Goal: Task Accomplishment & Management: Manage account settings

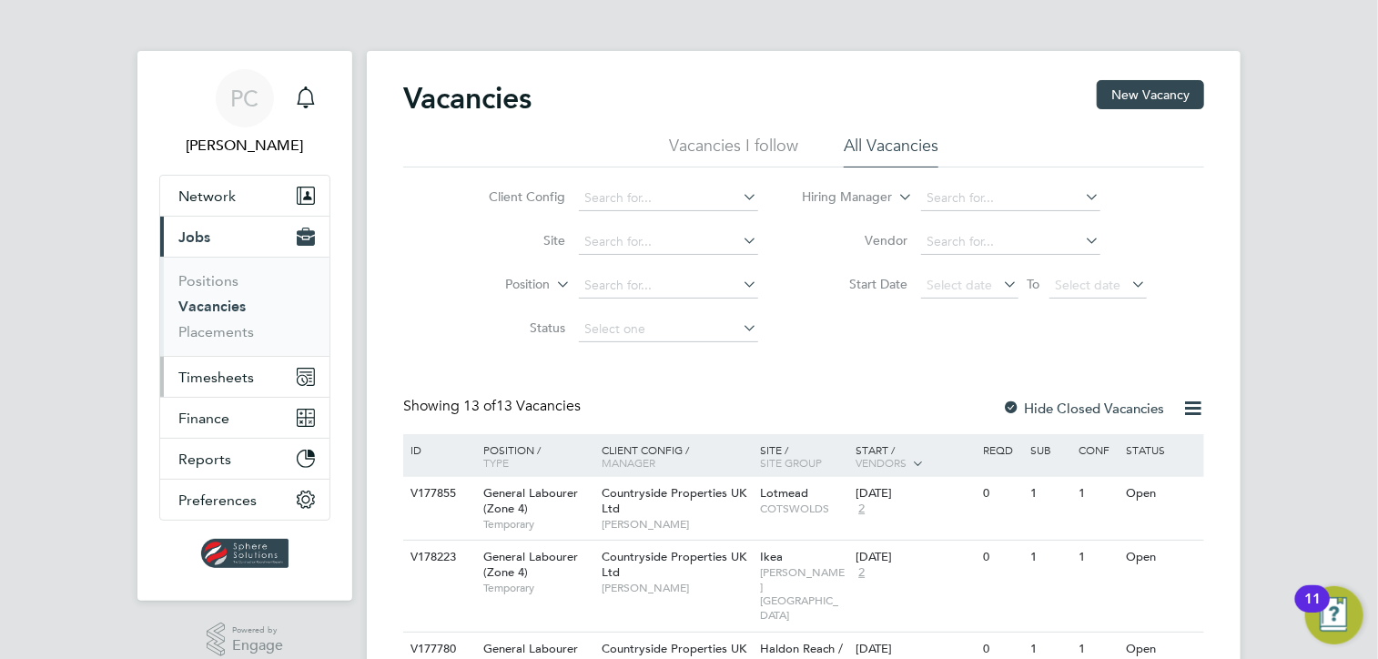
click at [236, 386] on button "Timesheets" at bounding box center [244, 377] width 169 height 40
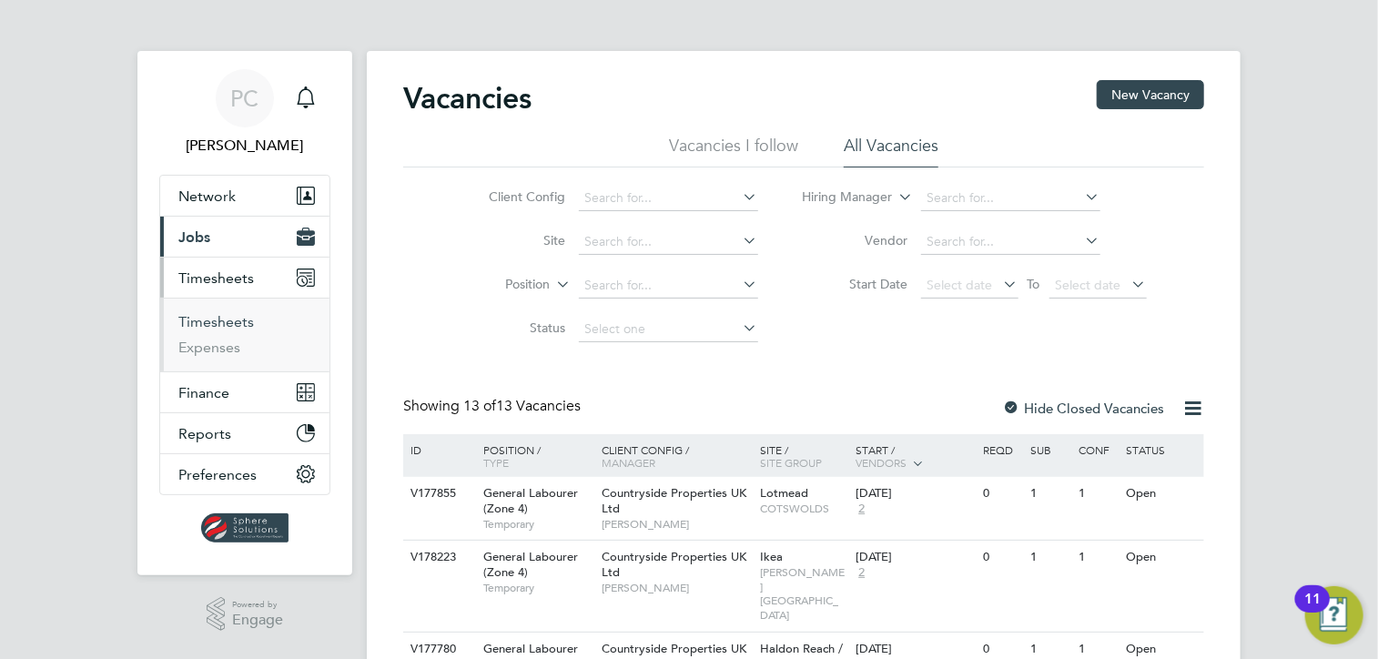
click at [188, 314] on link "Timesheets" at bounding box center [216, 321] width 76 height 17
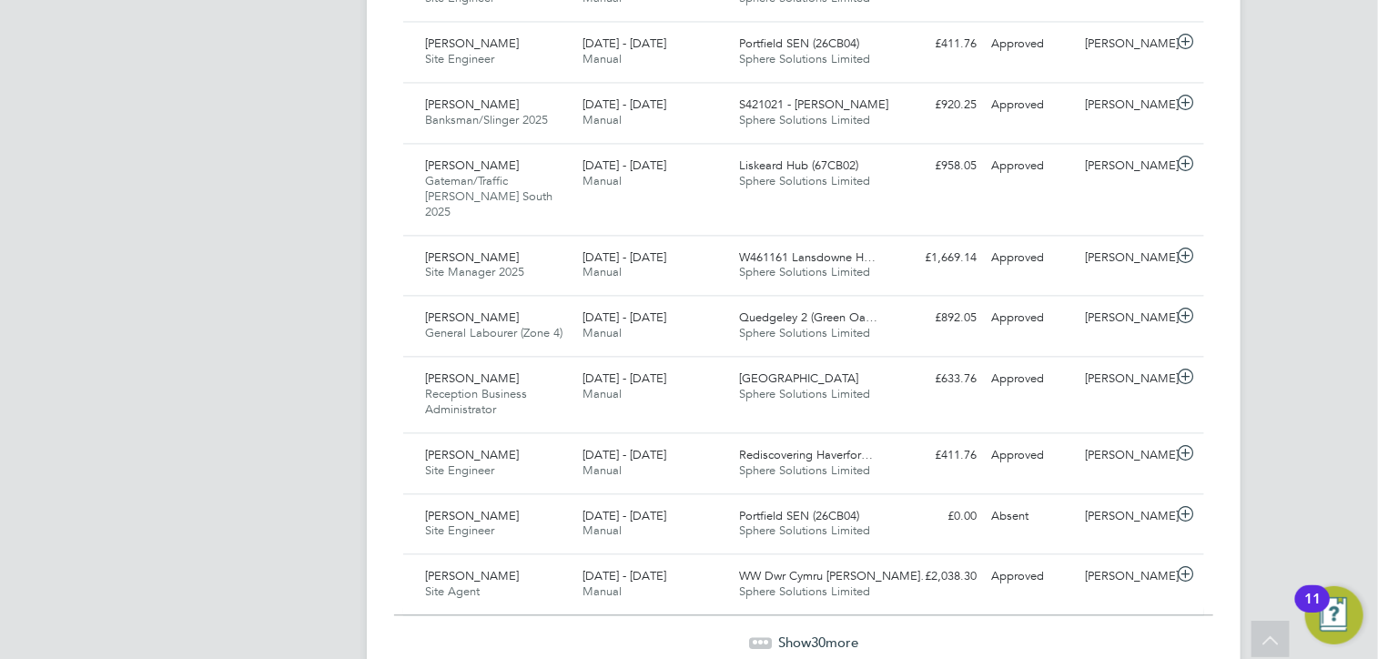
click at [835, 634] on span "Show 30 more" at bounding box center [818, 642] width 80 height 17
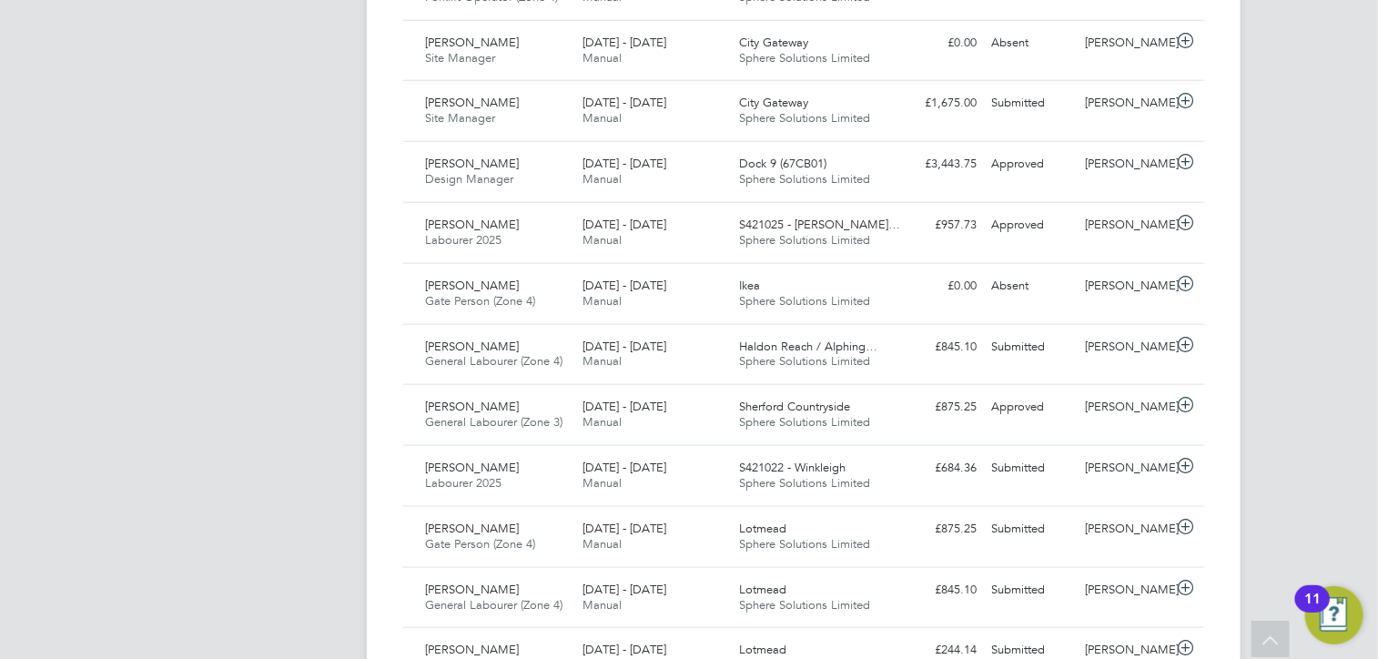
scroll to position [845, 0]
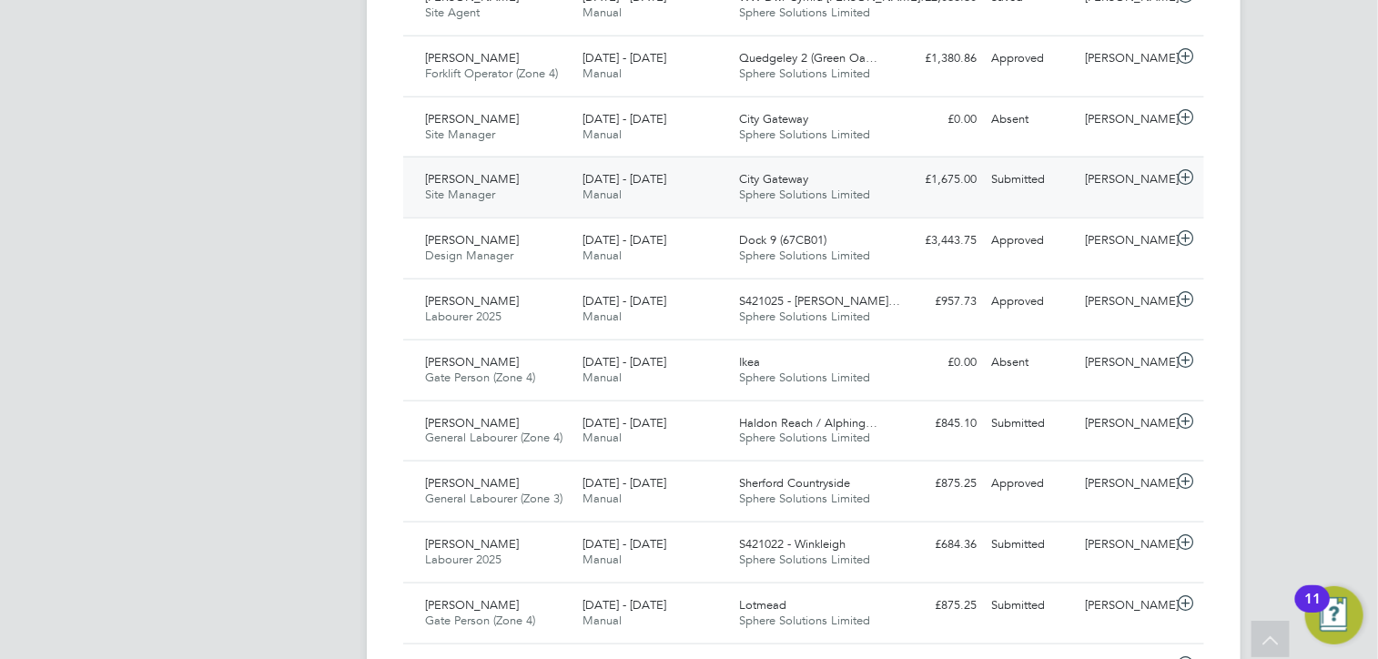
click at [861, 187] on span "Sphere Solutions Limited" at bounding box center [805, 194] width 131 height 15
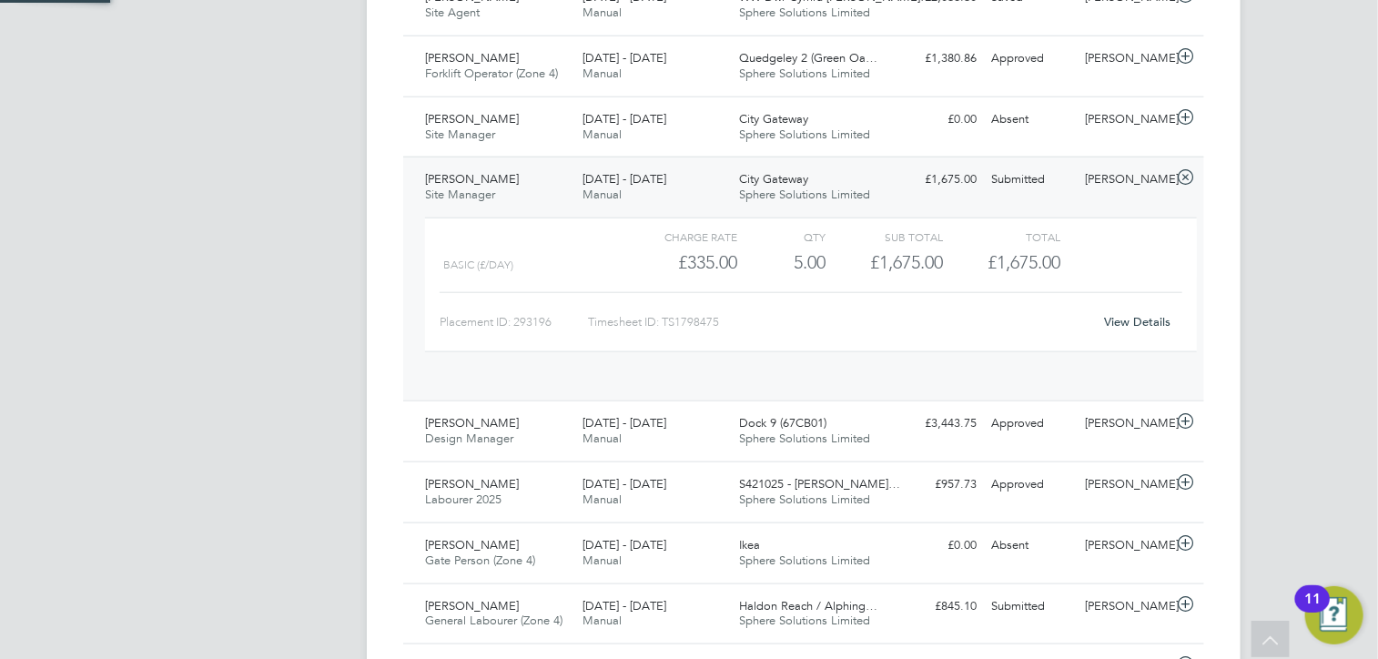
scroll to position [30, 177]
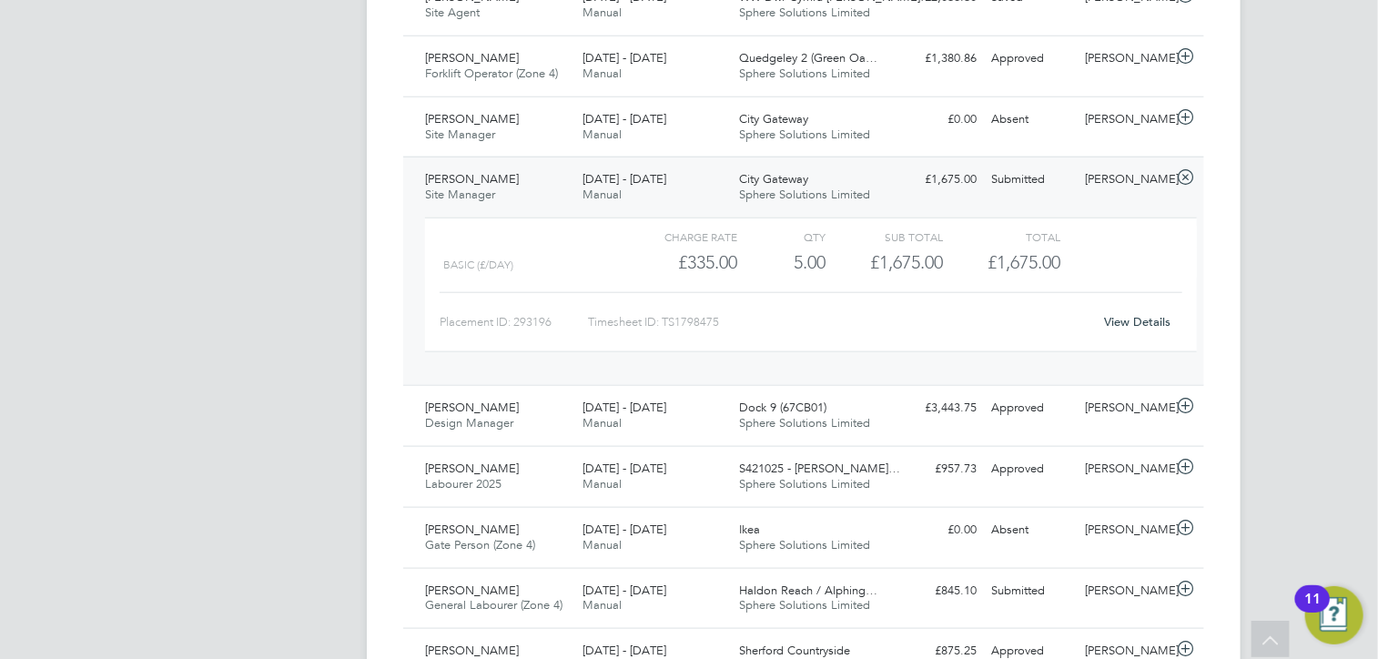
click at [1118, 314] on link "View Details" at bounding box center [1138, 321] width 66 height 15
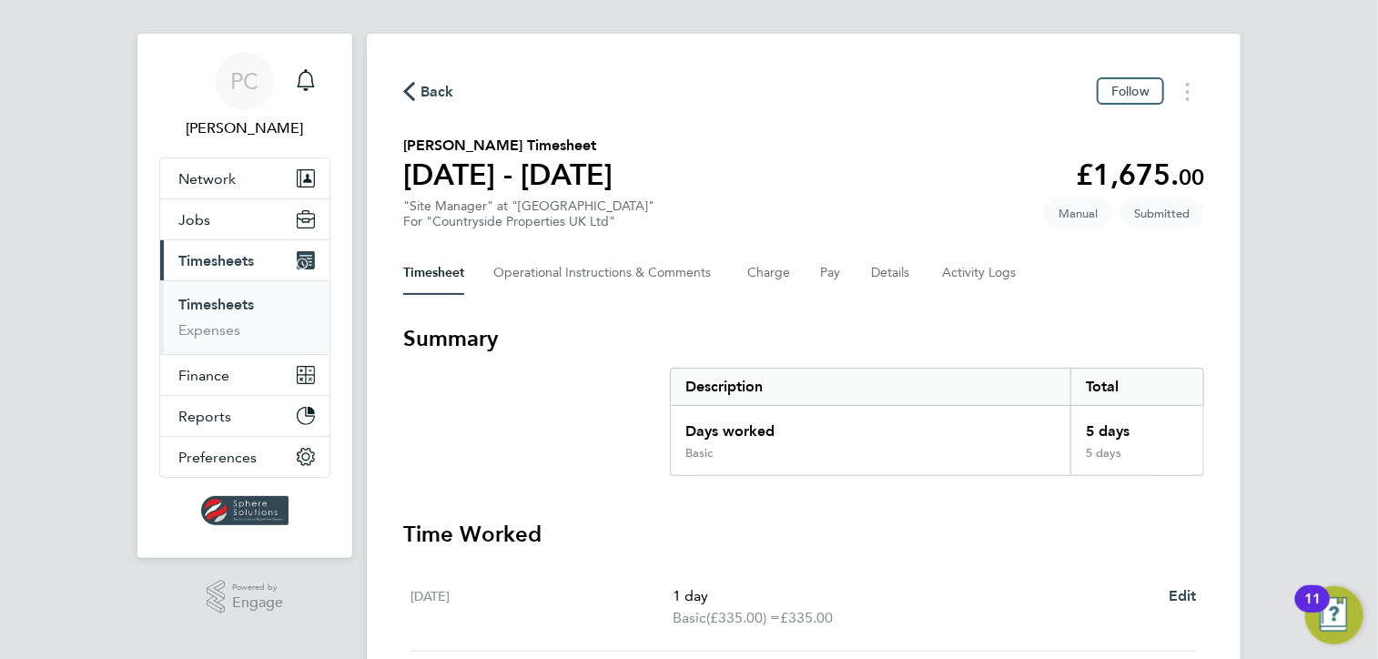
scroll to position [8, 0]
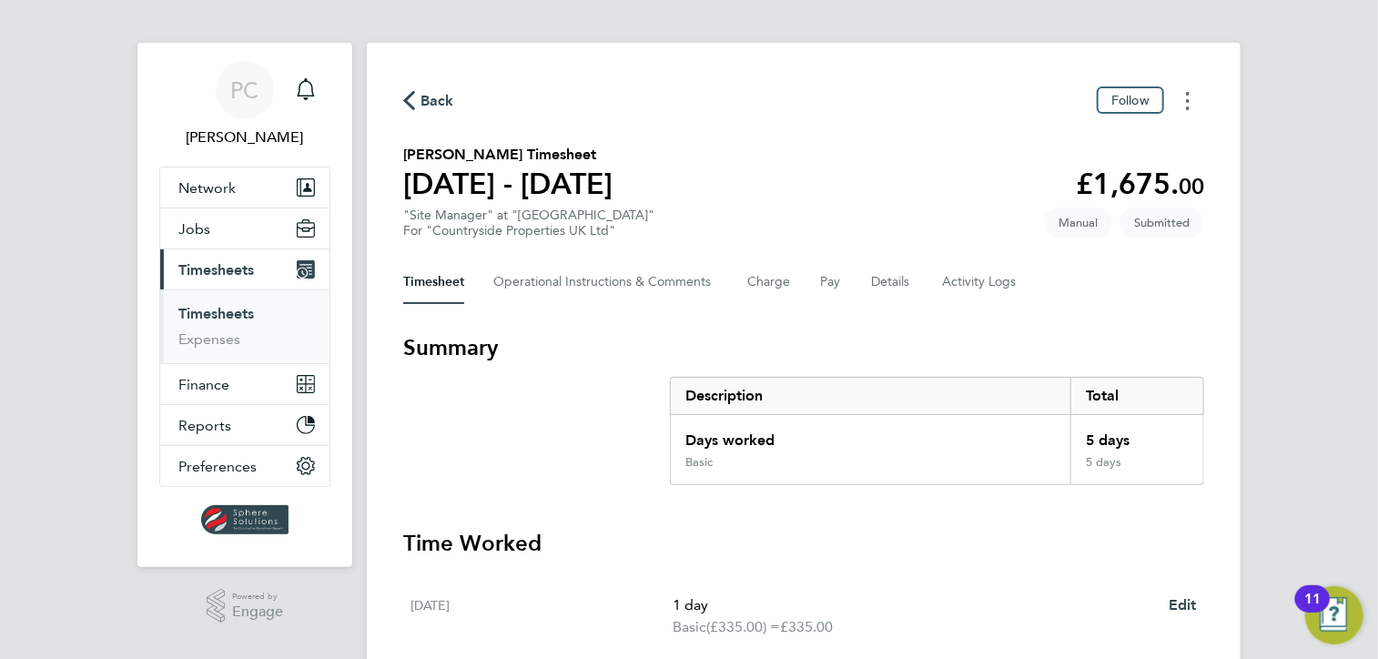
click at [1201, 107] on button "Timesheets Menu" at bounding box center [1188, 100] width 33 height 28
click at [705, 181] on section "[PERSON_NAME] Timesheet [DATE] - [DATE] £1,675. 00 "Site Manager" at "City Gate…" at bounding box center [803, 191] width 801 height 95
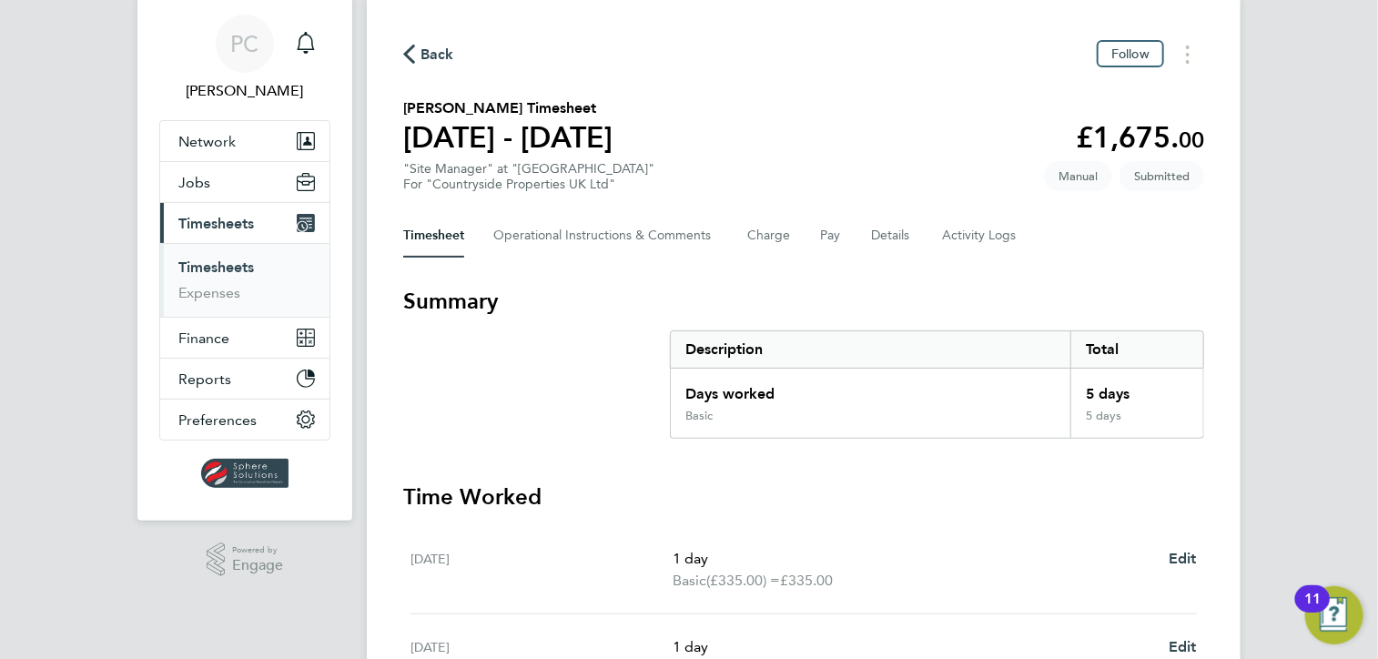
scroll to position [19, 0]
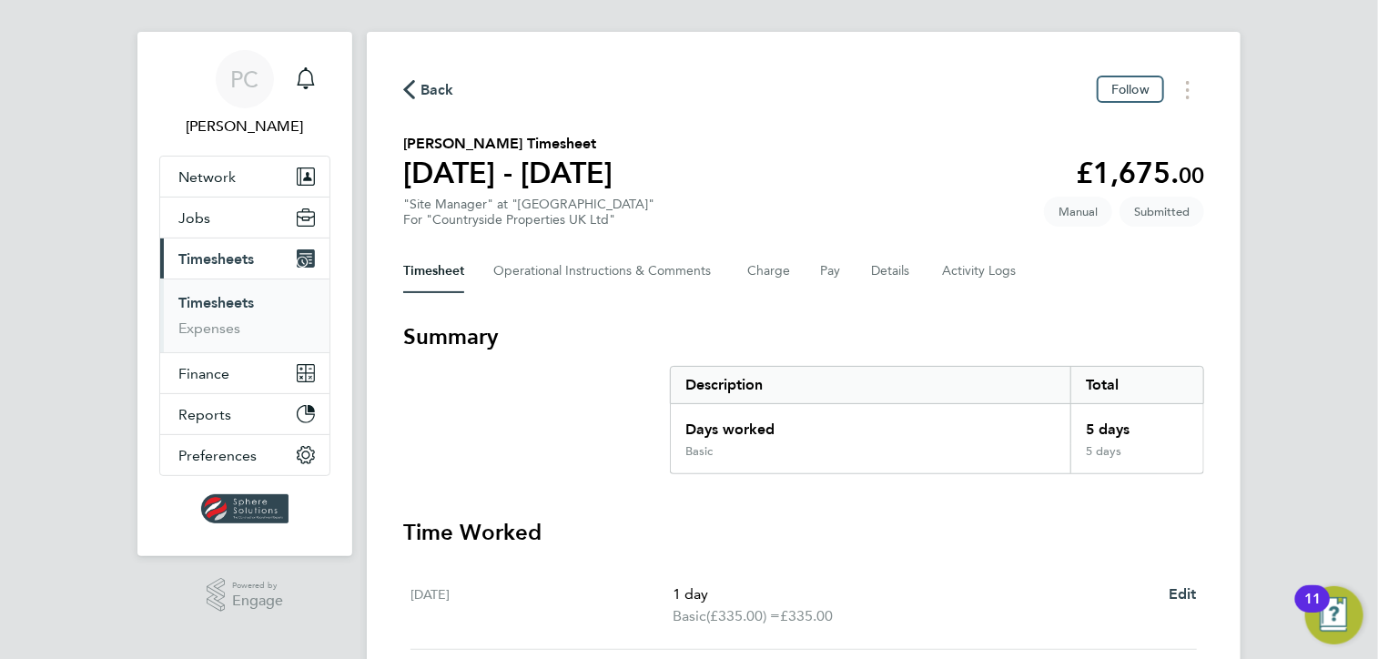
click at [816, 275] on div "Timesheet Operational Instructions & Comments Charge Pay Details Activity Logs" at bounding box center [803, 271] width 801 height 44
click at [836, 271] on button "Pay" at bounding box center [831, 271] width 22 height 44
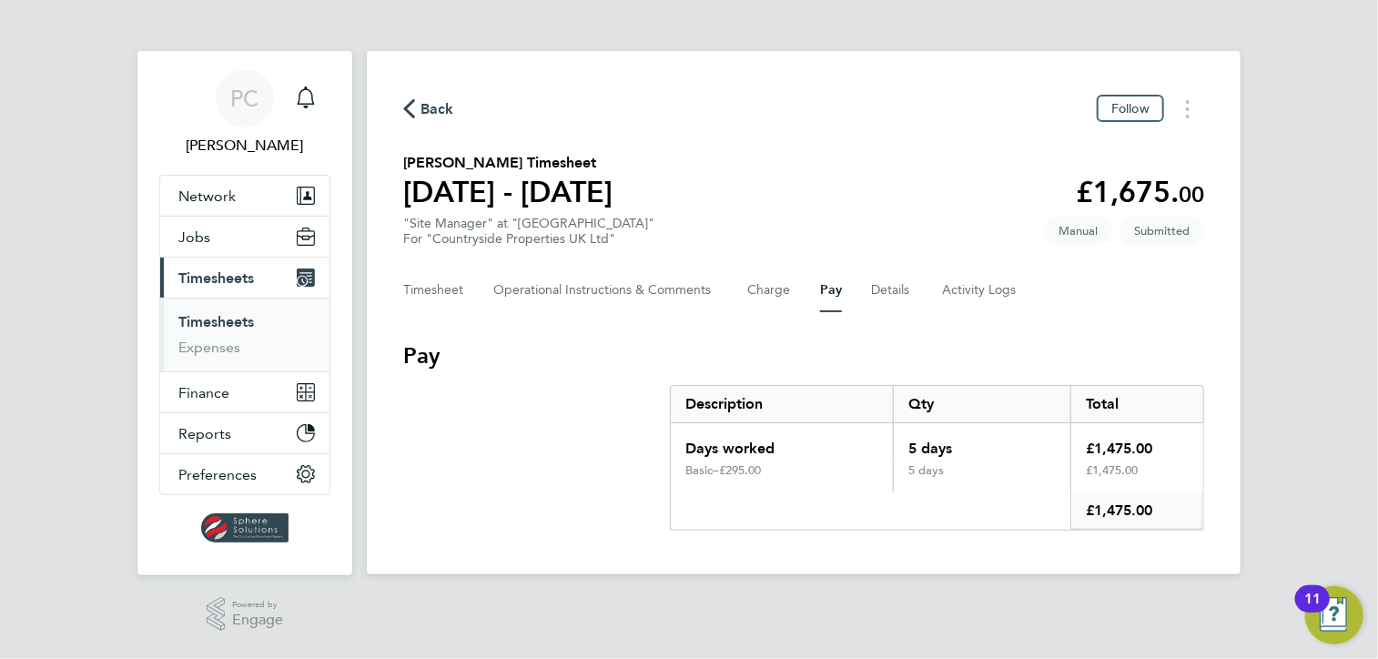
click at [411, 114] on icon "button" at bounding box center [409, 108] width 12 height 19
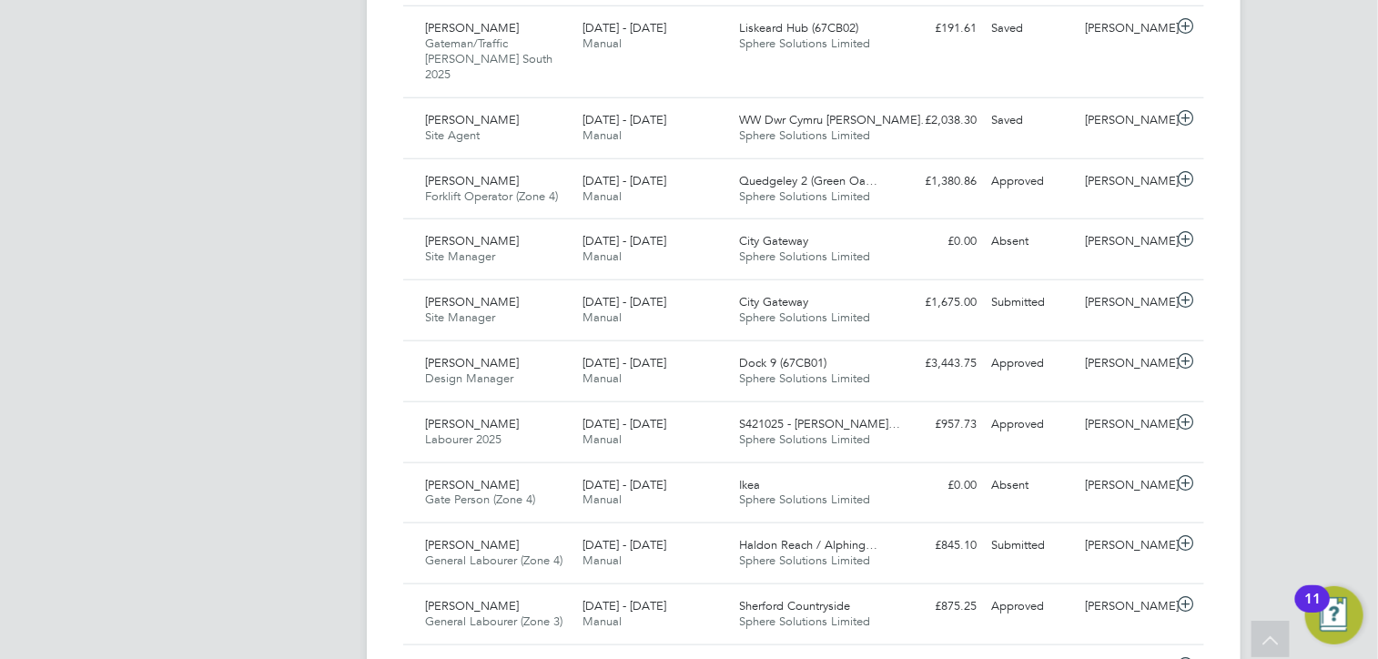
click at [111, 381] on div "PC Paul Cunningham Notifications Applications: Network Team Members Businesses …" at bounding box center [689, 500] width 1378 height 2567
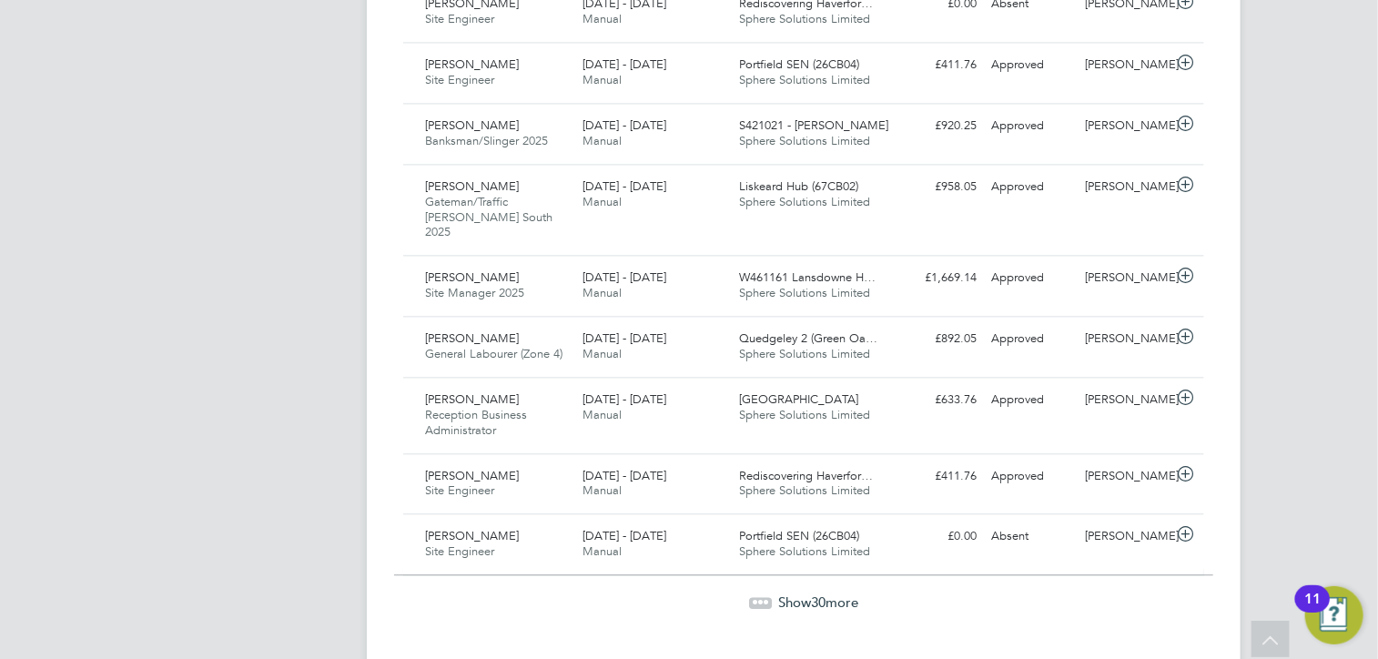
click at [854, 594] on span "Show 30 more" at bounding box center [818, 602] width 80 height 17
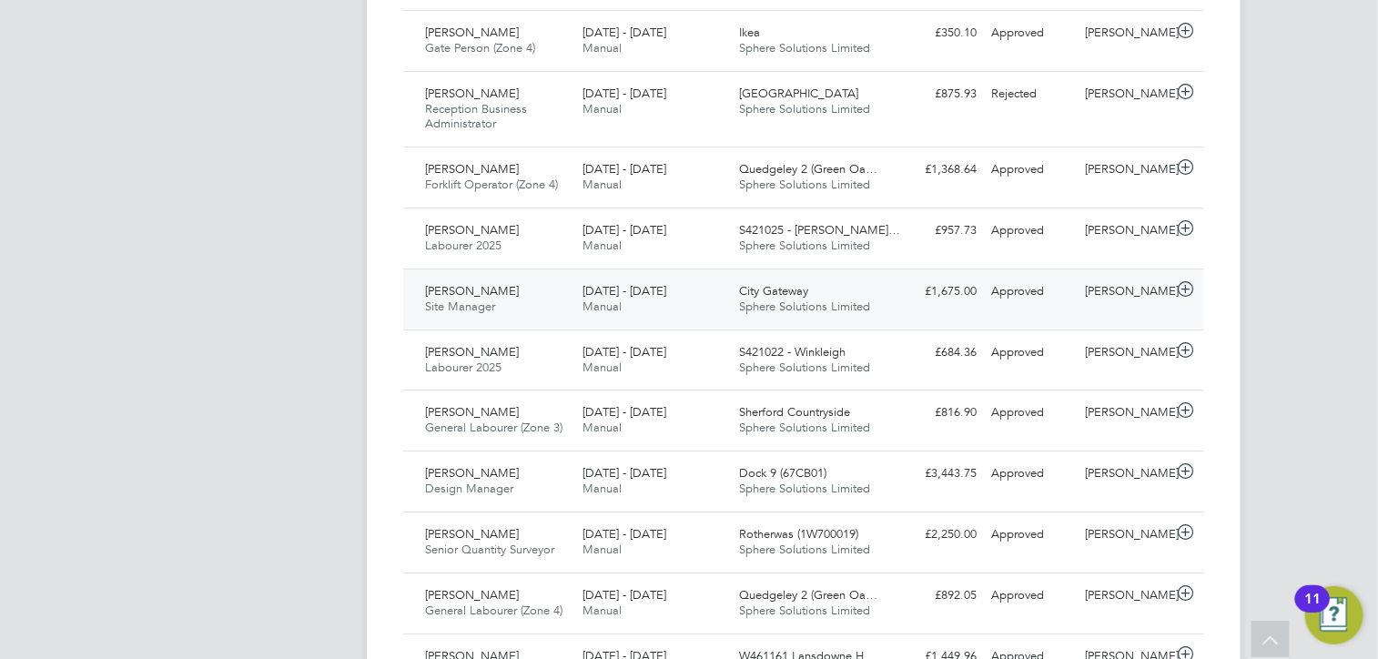
click at [710, 277] on div "28 Jul - 3 Aug 2025 Manual" at bounding box center [653, 300] width 157 height 46
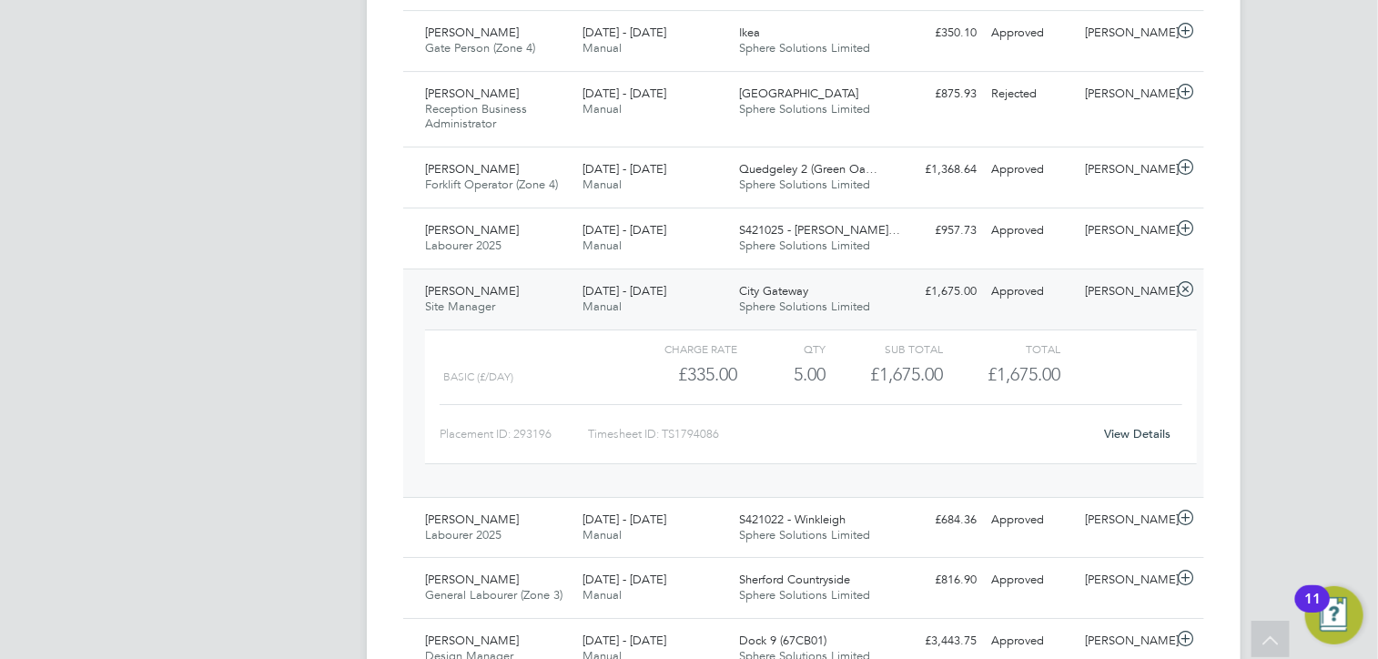
click at [1149, 426] on link "View Details" at bounding box center [1138, 433] width 66 height 15
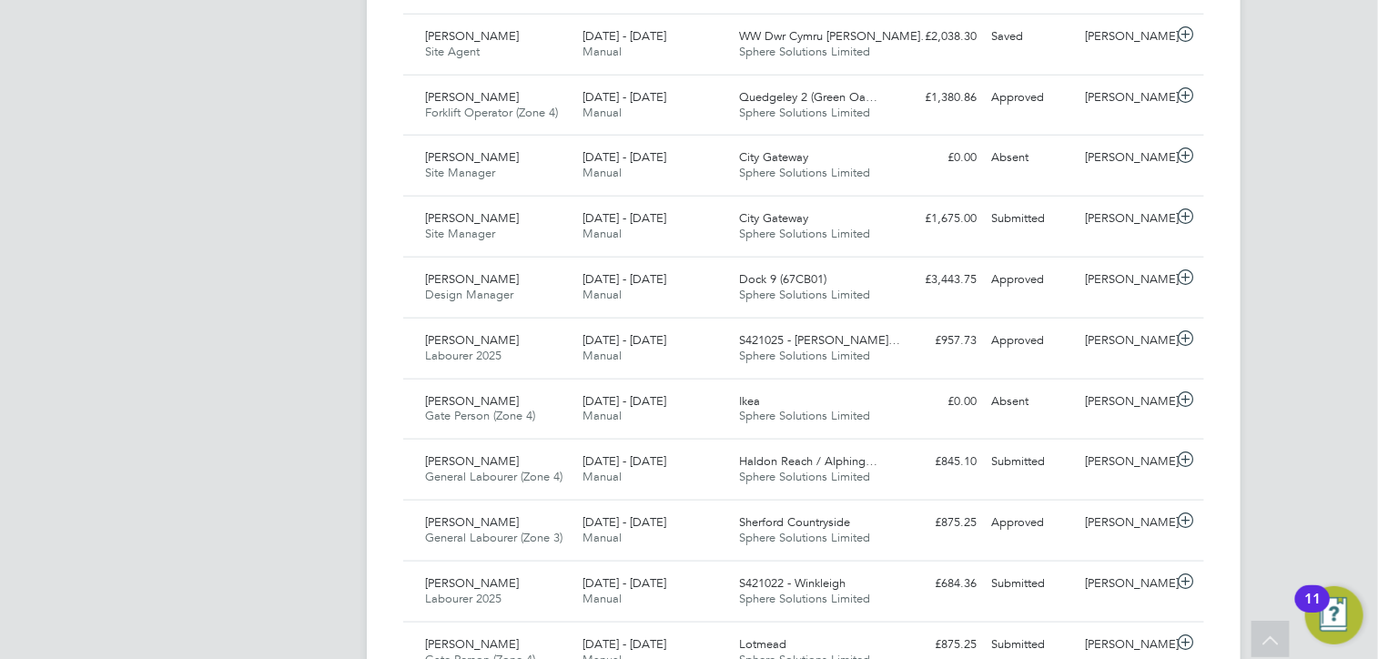
scroll to position [798, 0]
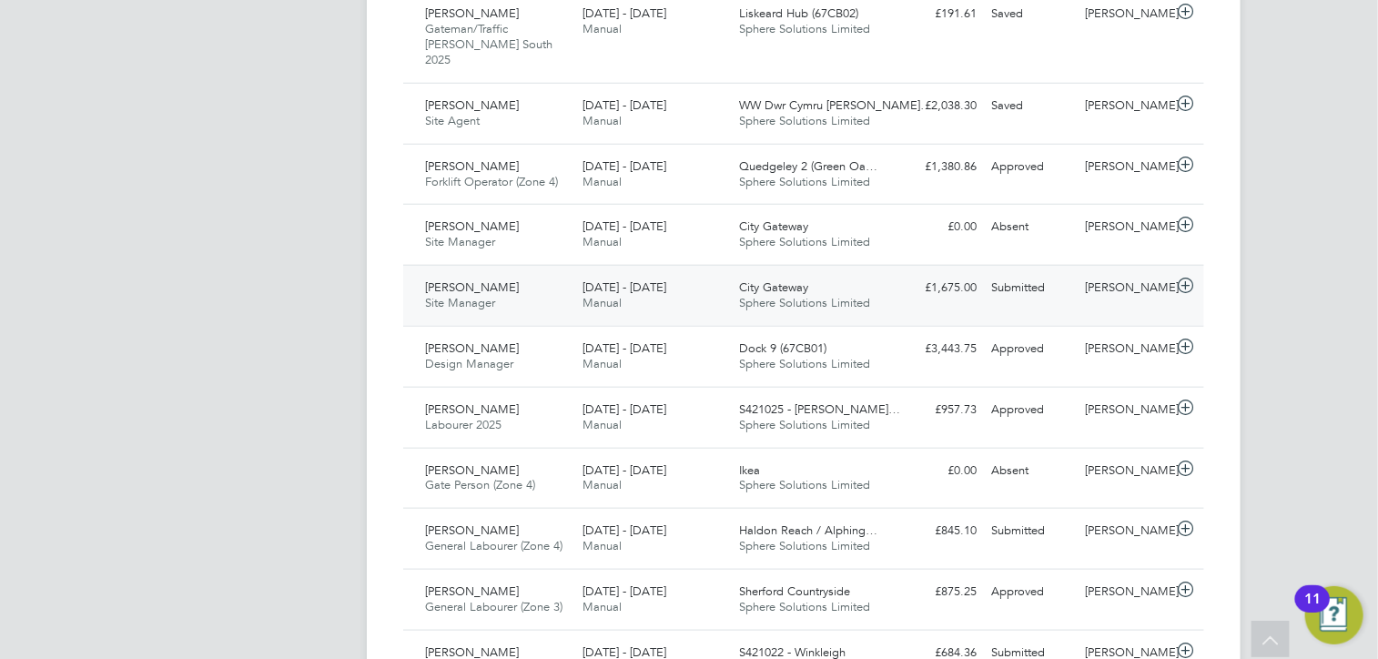
click at [806, 295] on span "Sphere Solutions Limited" at bounding box center [805, 302] width 131 height 15
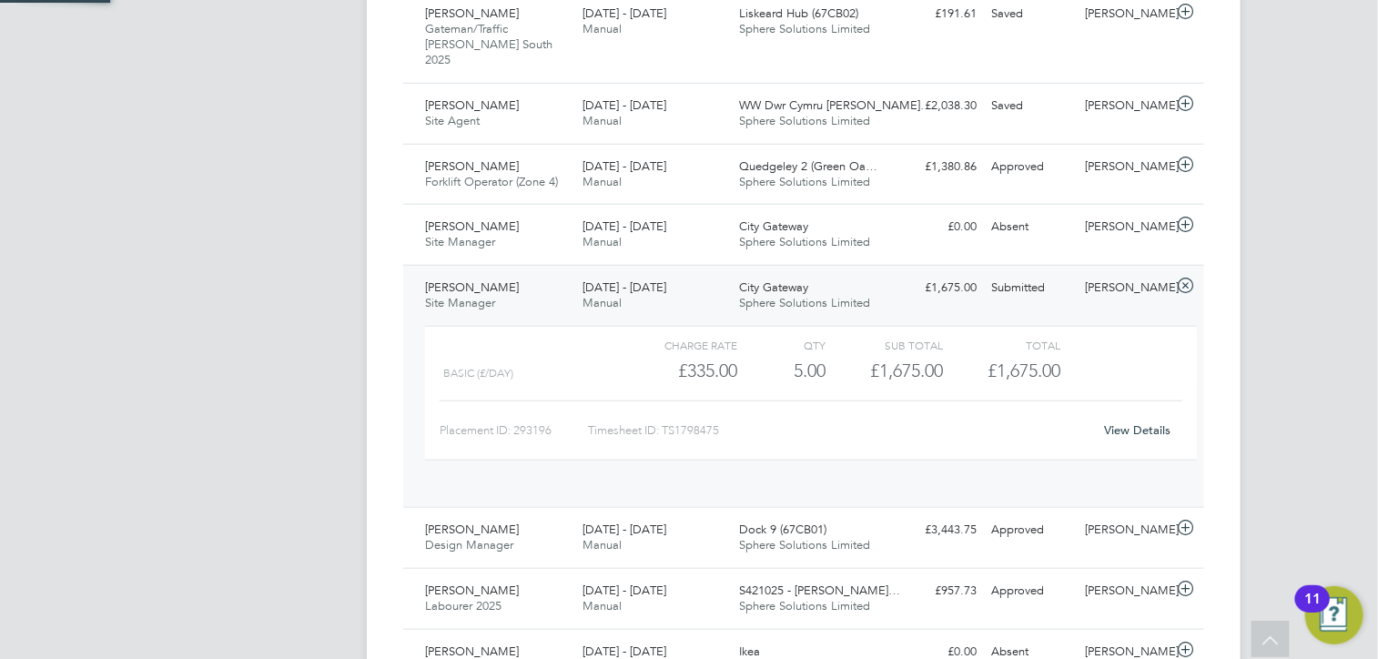
scroll to position [30, 177]
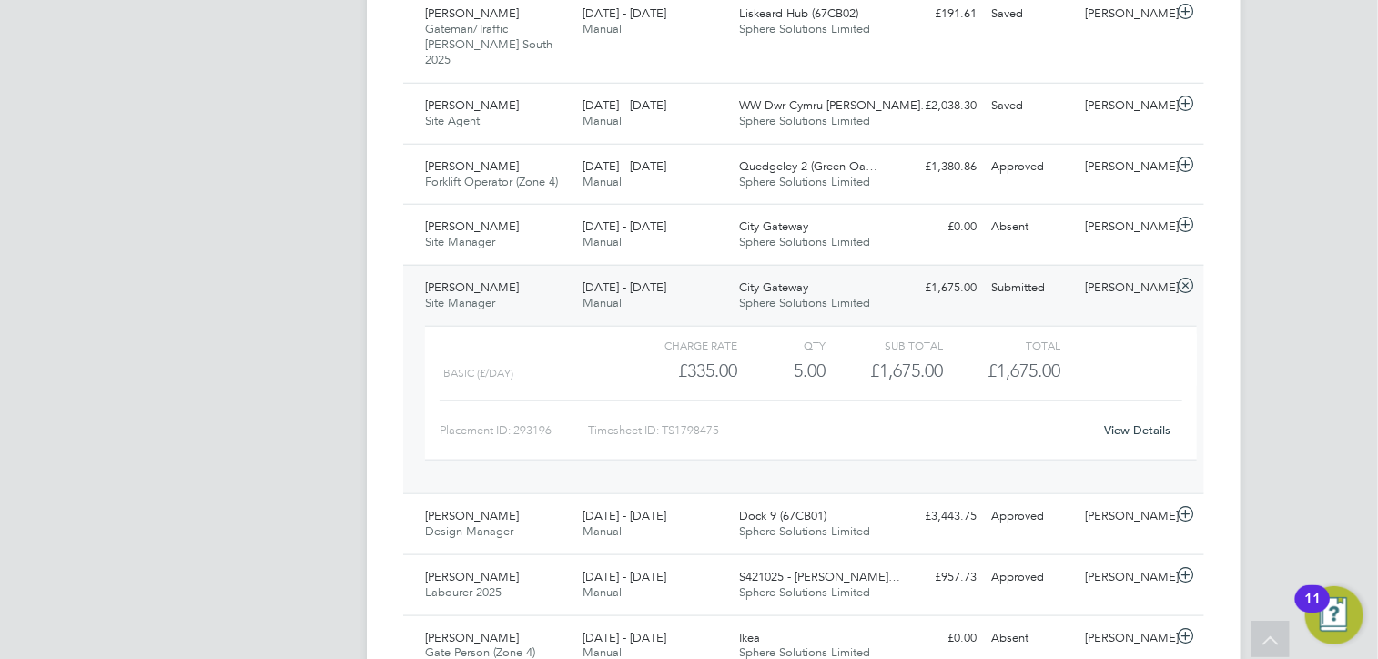
click at [1168, 422] on link "View Details" at bounding box center [1138, 429] width 66 height 15
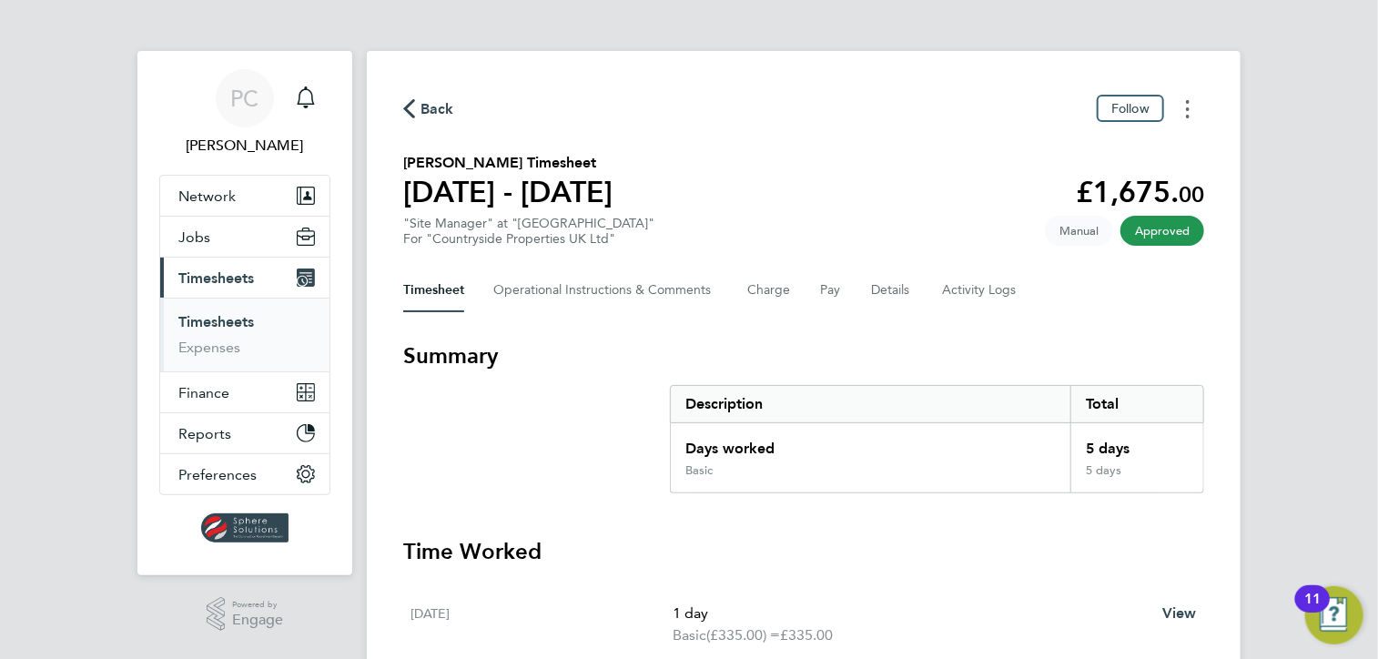
click at [1194, 107] on button "Timesheets Menu" at bounding box center [1188, 109] width 33 height 28
click at [1159, 141] on link "Download timesheet" at bounding box center [1095, 149] width 218 height 36
click at [1196, 105] on button "Timesheets Menu" at bounding box center [1188, 109] width 33 height 28
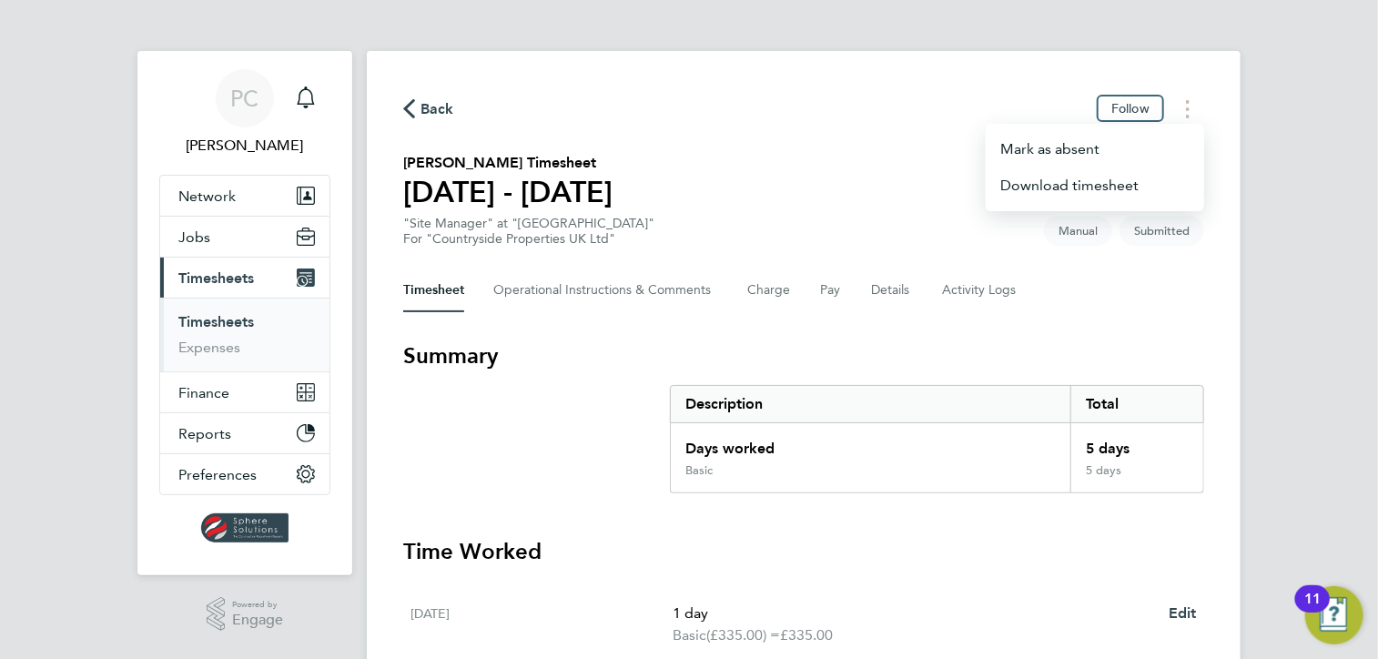
click at [808, 352] on h3 "Summary" at bounding box center [803, 355] width 801 height 29
click at [838, 298] on button "Pay" at bounding box center [831, 291] width 22 height 44
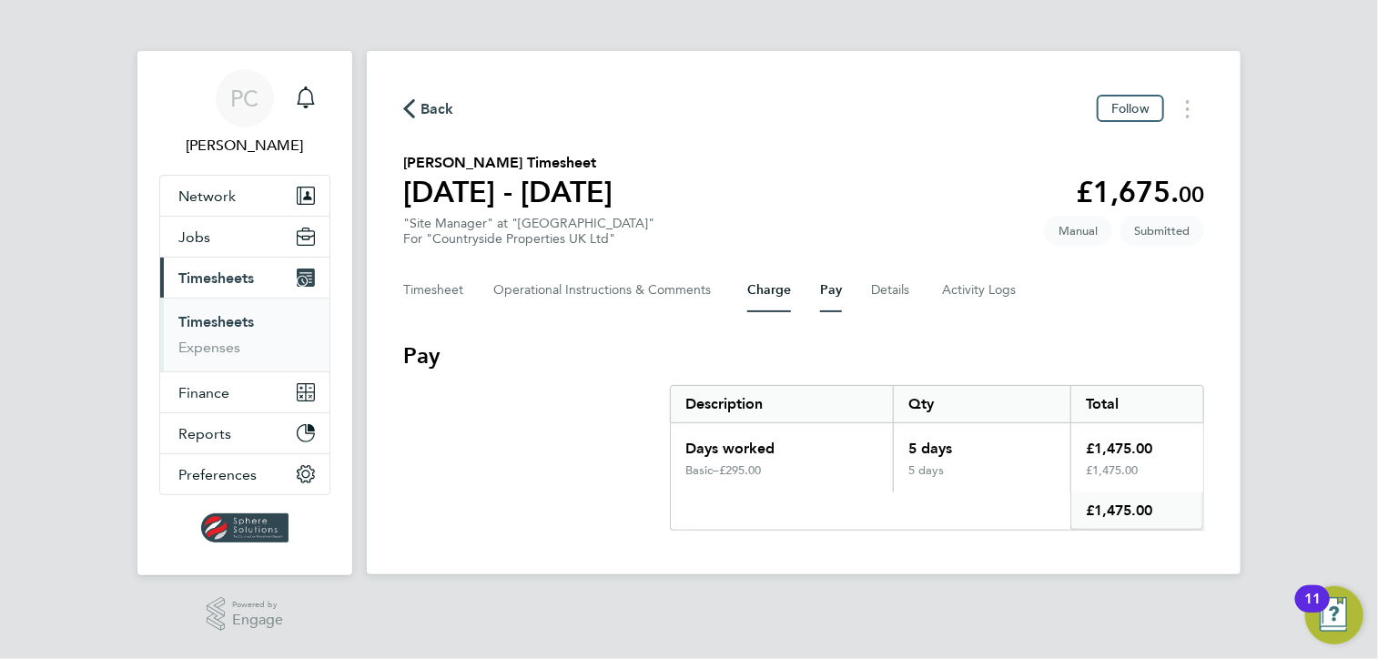
click at [757, 300] on button "Charge" at bounding box center [769, 291] width 44 height 44
click at [647, 294] on Comments-tab "Operational Instructions & Comments" at bounding box center [605, 291] width 225 height 44
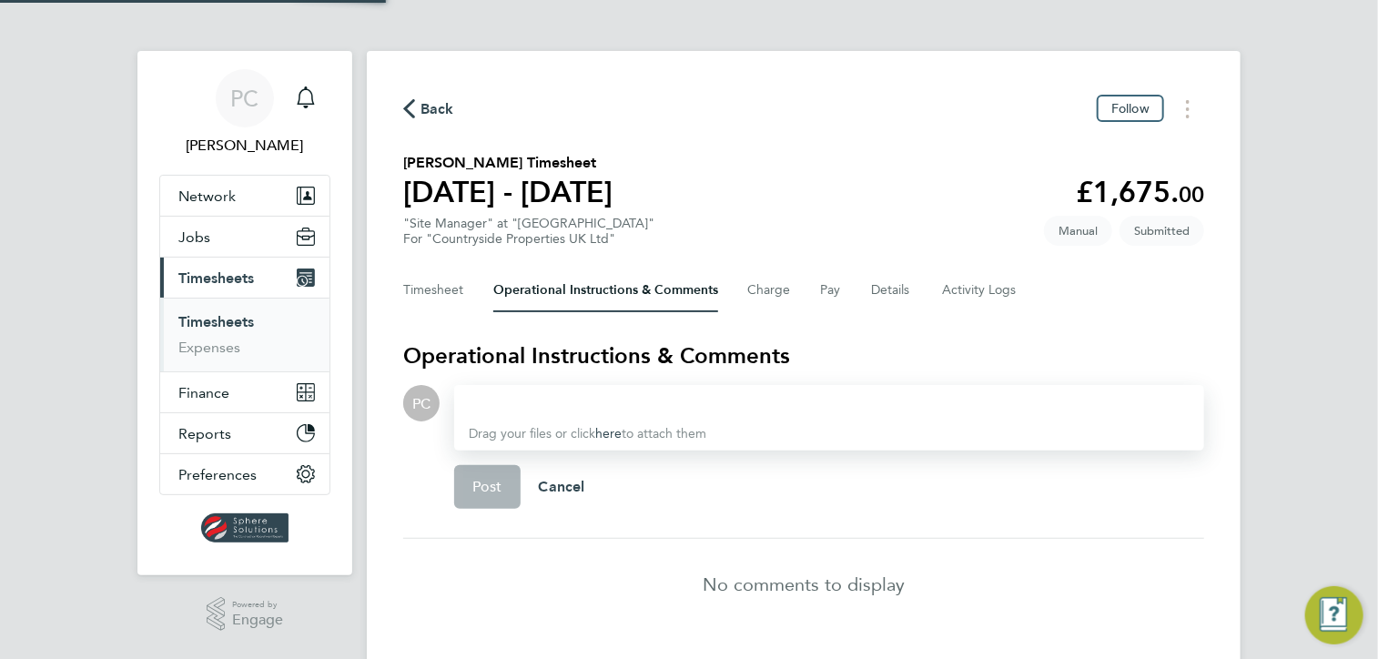
scroll to position [44, 0]
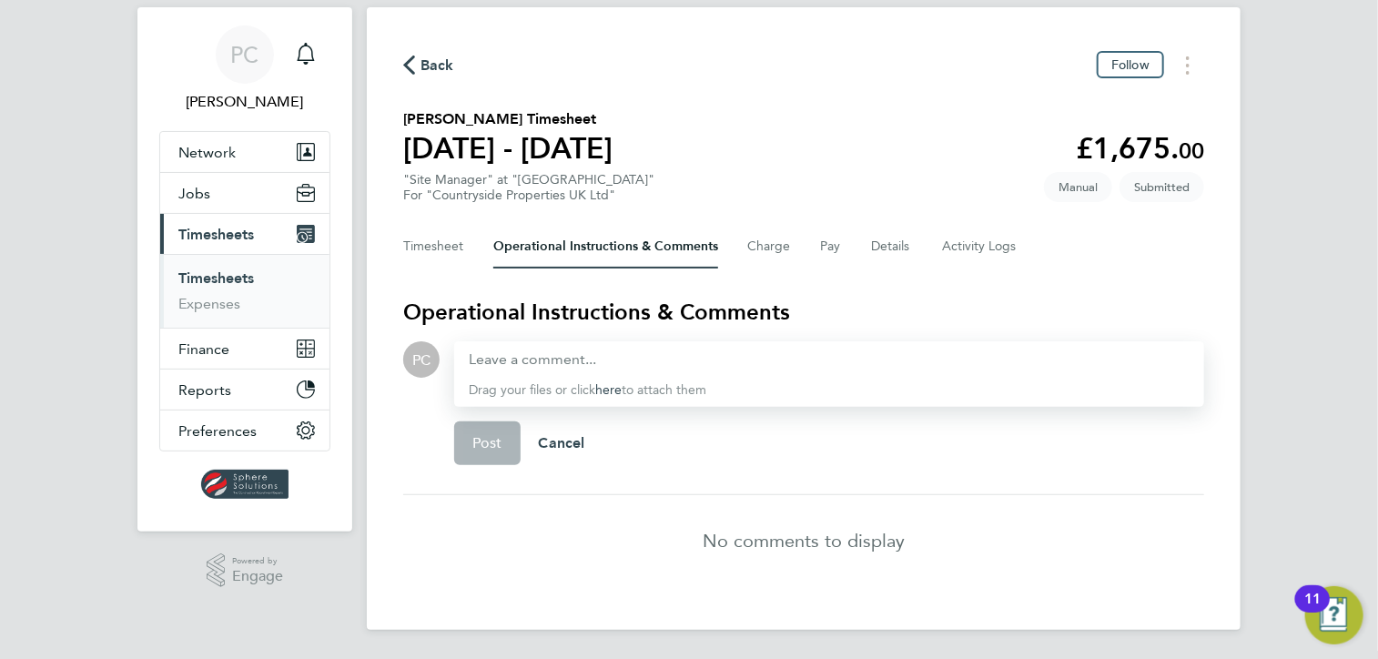
click at [470, 249] on div "Timesheet Operational Instructions & Comments Charge Pay Details Activity Logs" at bounding box center [803, 247] width 801 height 44
click at [434, 252] on button "Timesheet" at bounding box center [433, 247] width 61 height 44
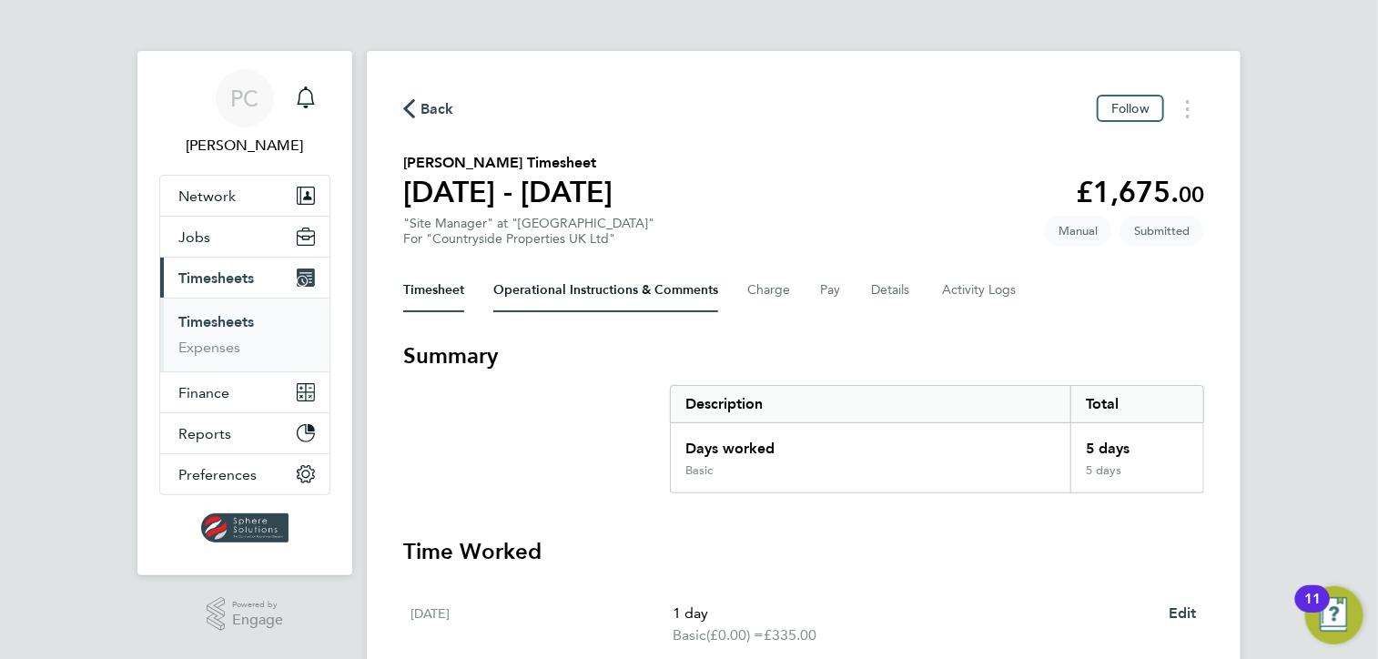
click at [675, 298] on Comments-tab "Operational Instructions & Comments" at bounding box center [605, 291] width 225 height 44
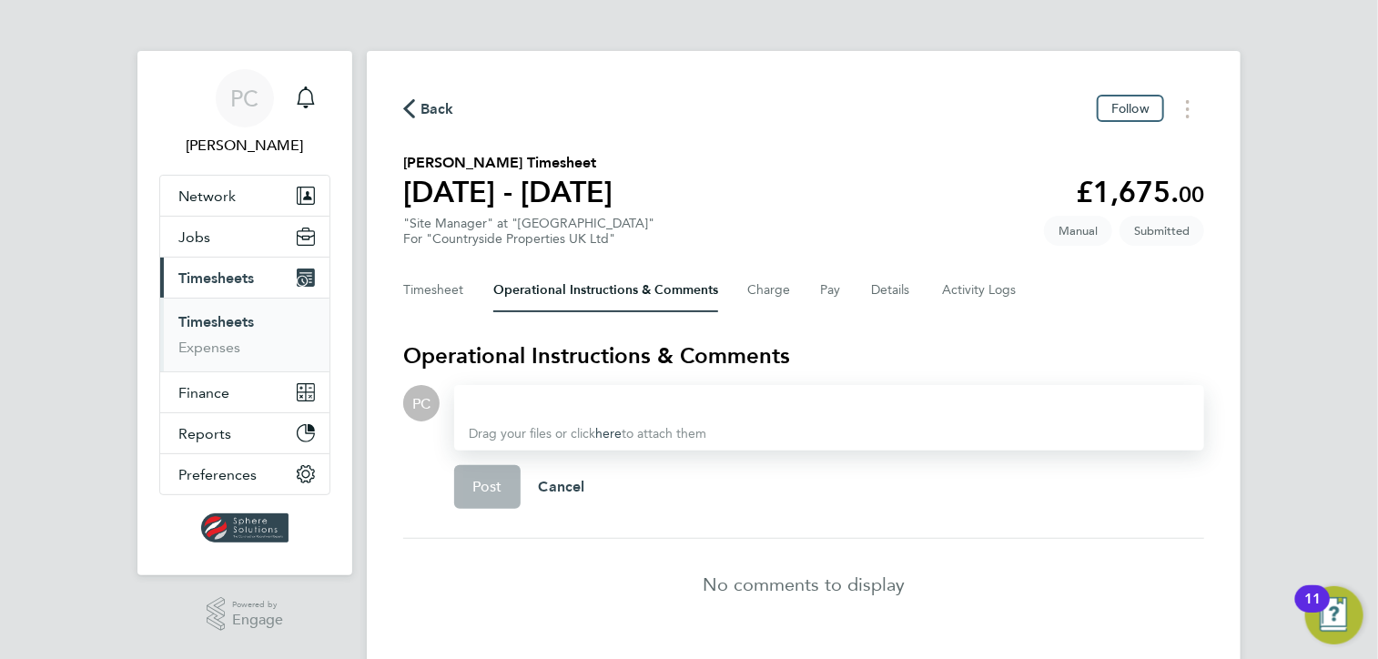
click at [686, 398] on div at bounding box center [829, 403] width 721 height 22
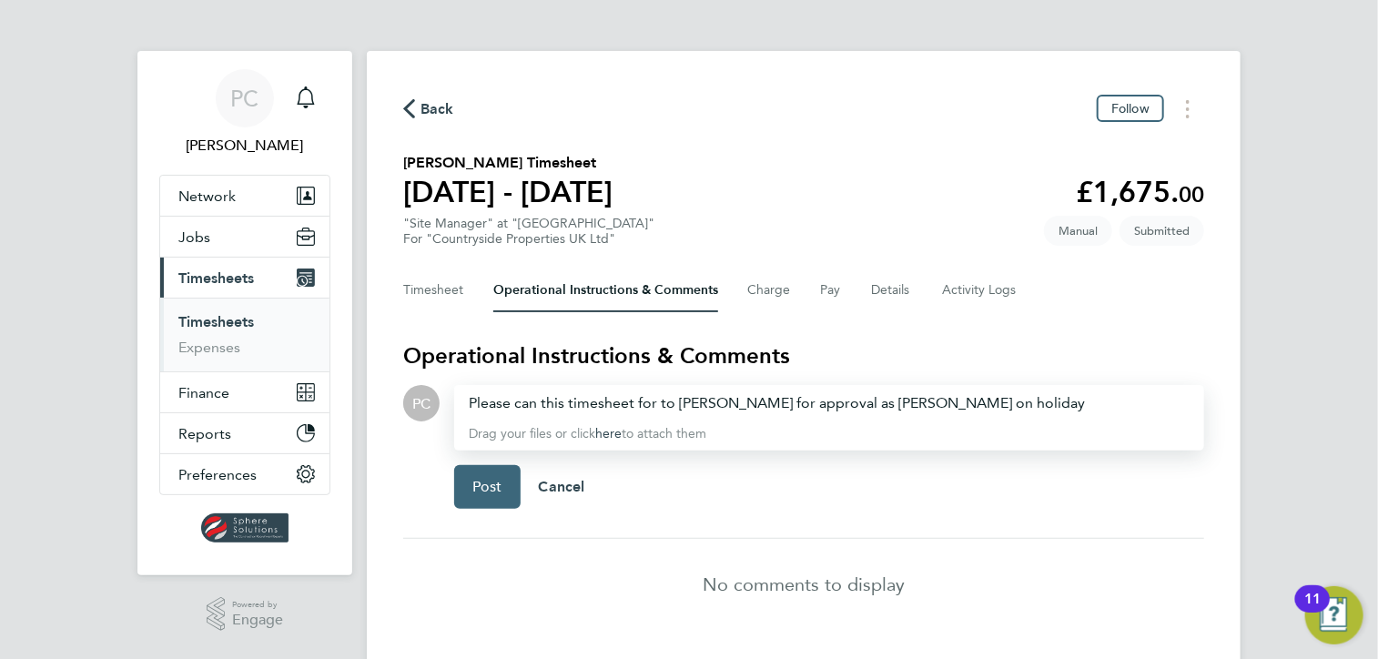
click at [480, 486] on span "Post" at bounding box center [487, 487] width 30 height 18
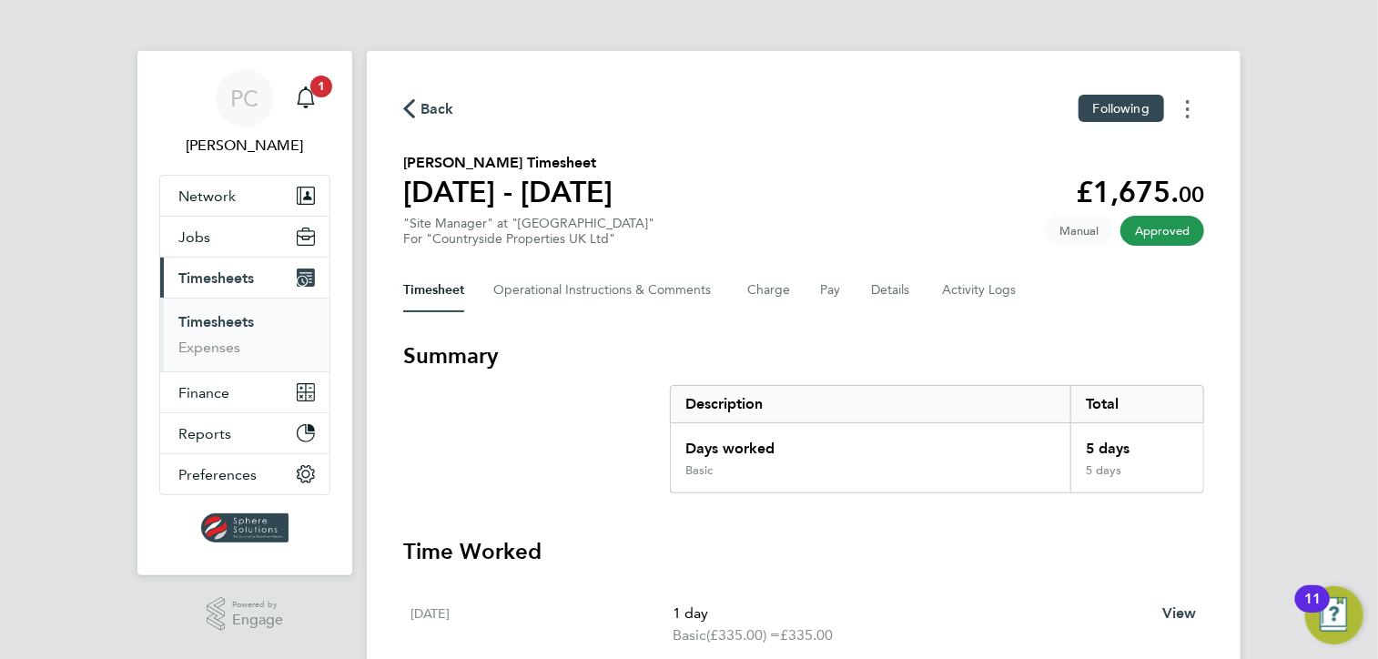
click at [1184, 109] on button "Timesheets Menu" at bounding box center [1188, 109] width 33 height 28
click at [1143, 137] on link "Download timesheet" at bounding box center [1095, 149] width 218 height 36
